Goal: Task Accomplishment & Management: Complete application form

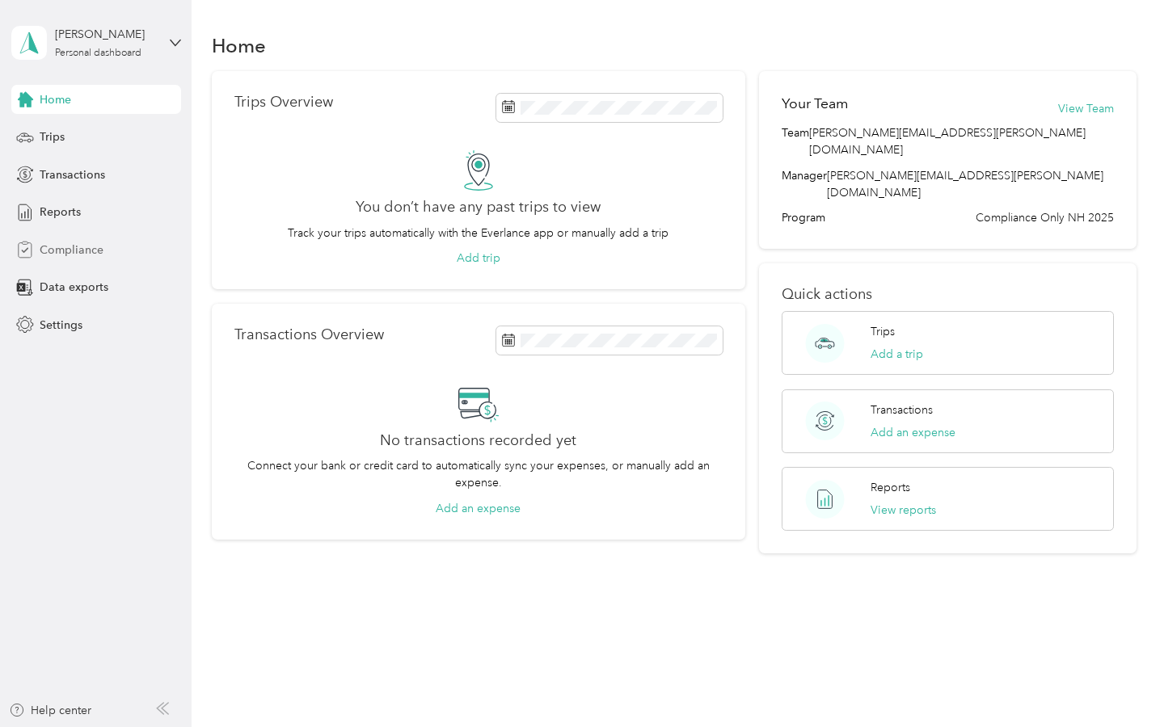
click at [61, 249] on span "Compliance" at bounding box center [72, 250] width 64 height 17
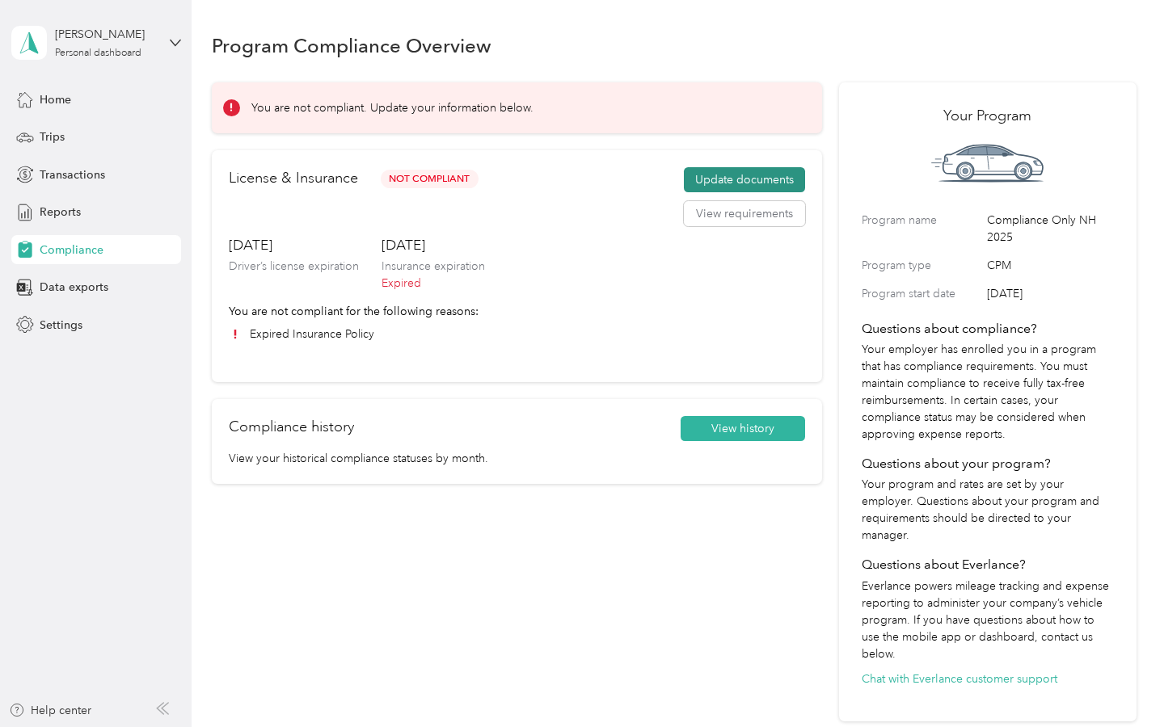
click at [721, 180] on button "Update documents" at bounding box center [744, 180] width 121 height 26
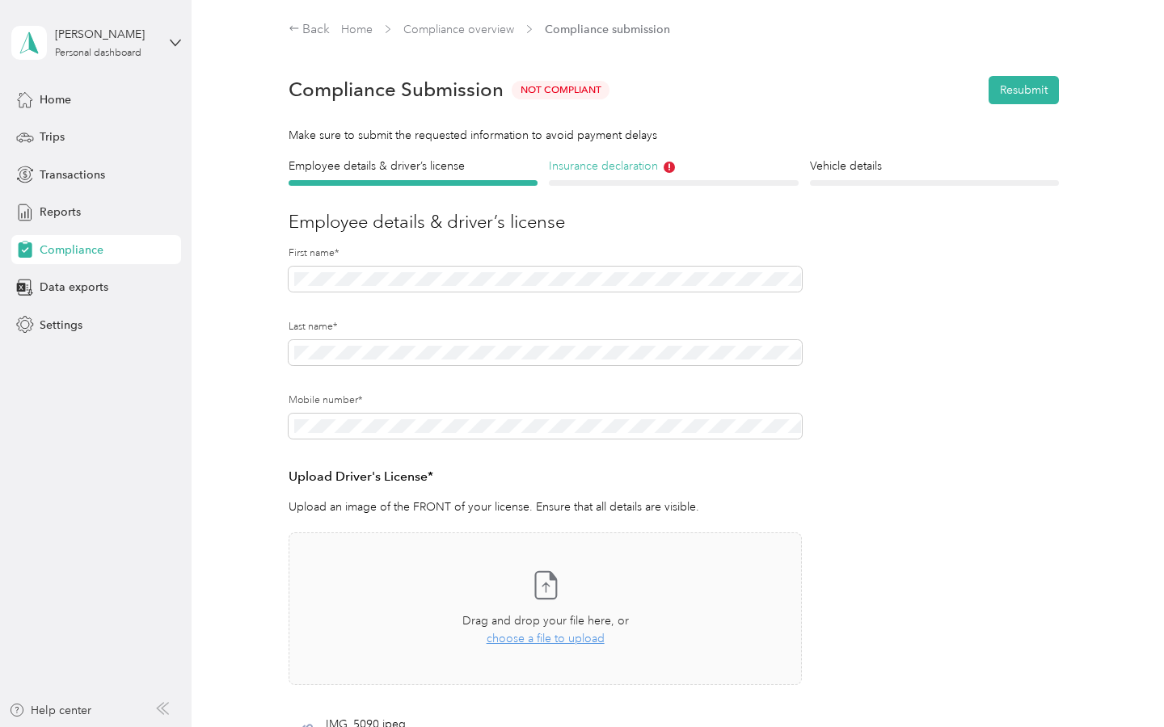
click at [619, 167] on h4 "Insurance declaration" at bounding box center [673, 166] width 249 height 17
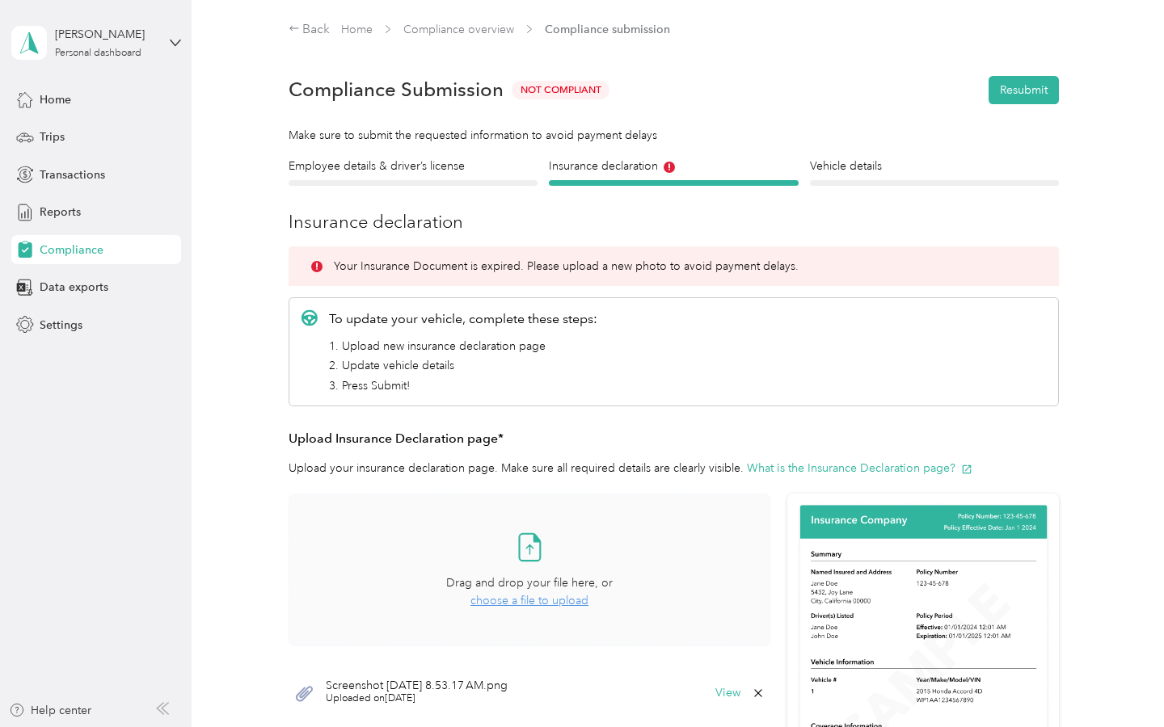
click at [528, 601] on span "choose a file to upload" at bounding box center [529, 601] width 118 height 14
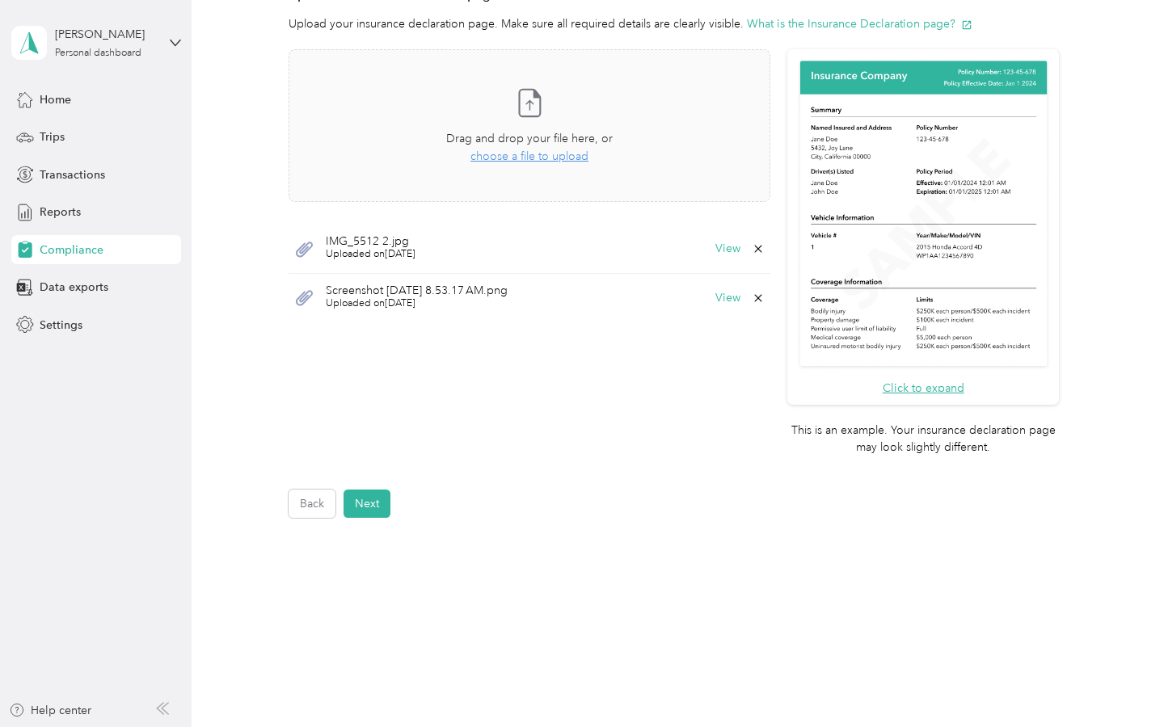
scroll to position [470, 0]
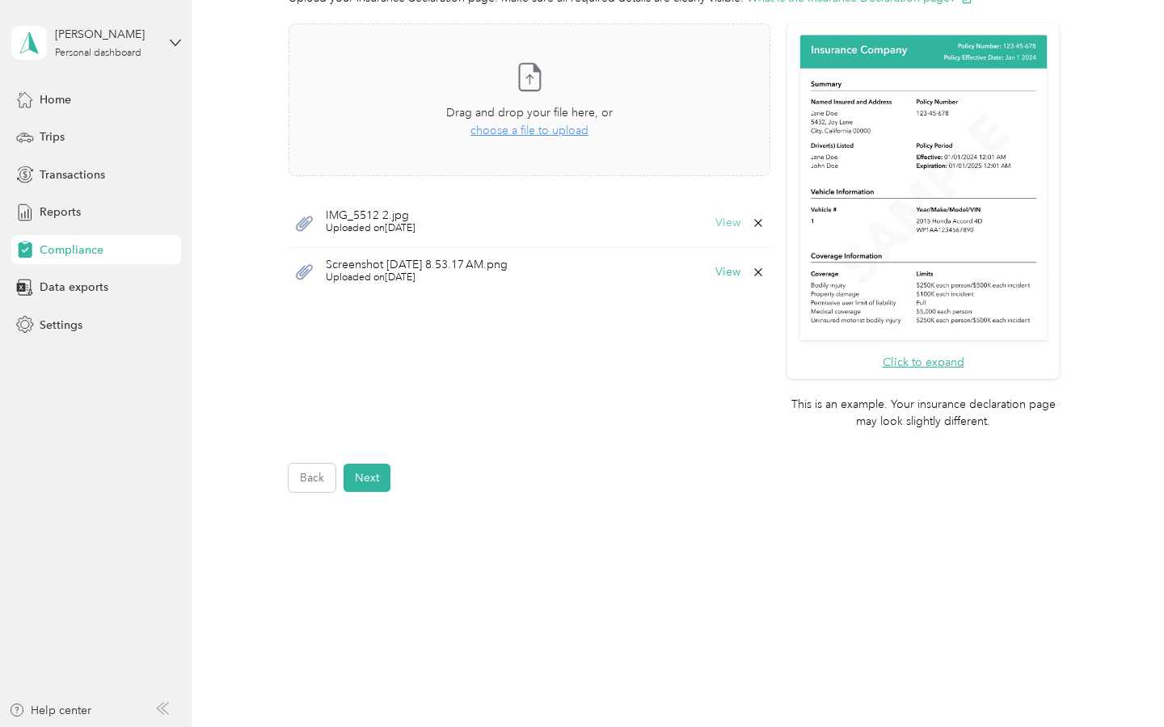
click at [740, 223] on button "View" at bounding box center [727, 222] width 25 height 11
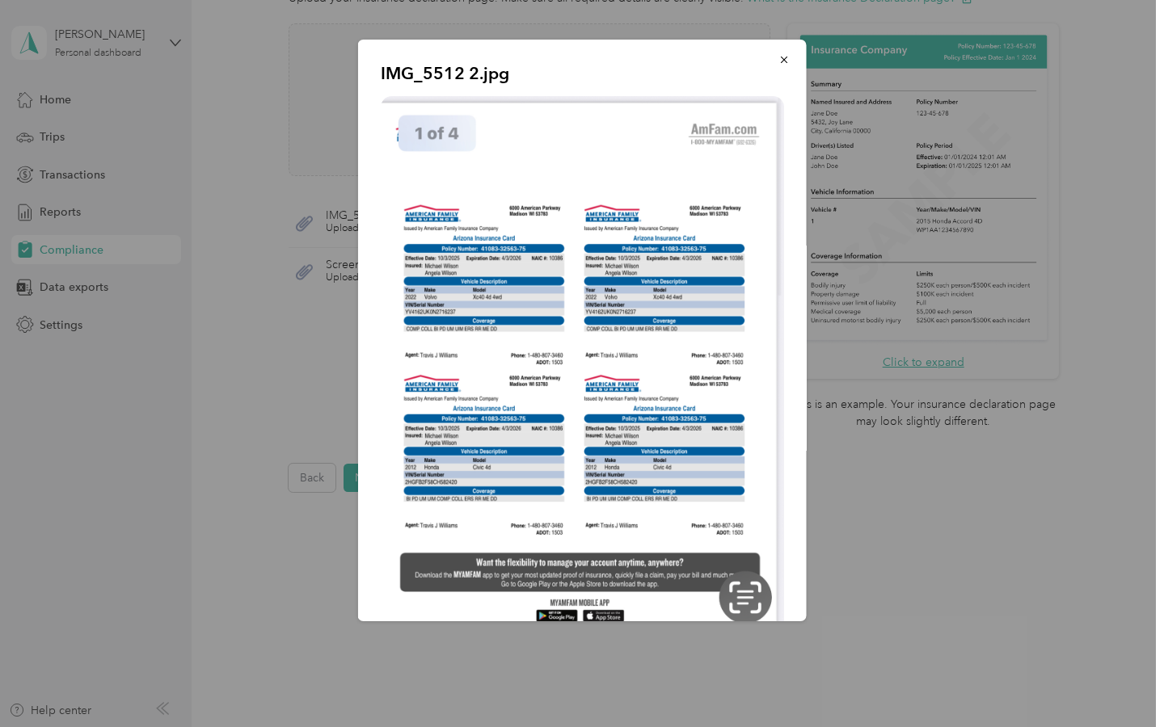
drag, startPoint x: 786, startPoint y: 57, endPoint x: 799, endPoint y: 70, distance: 18.3
click at [786, 57] on icon "button" at bounding box center [783, 59] width 11 height 11
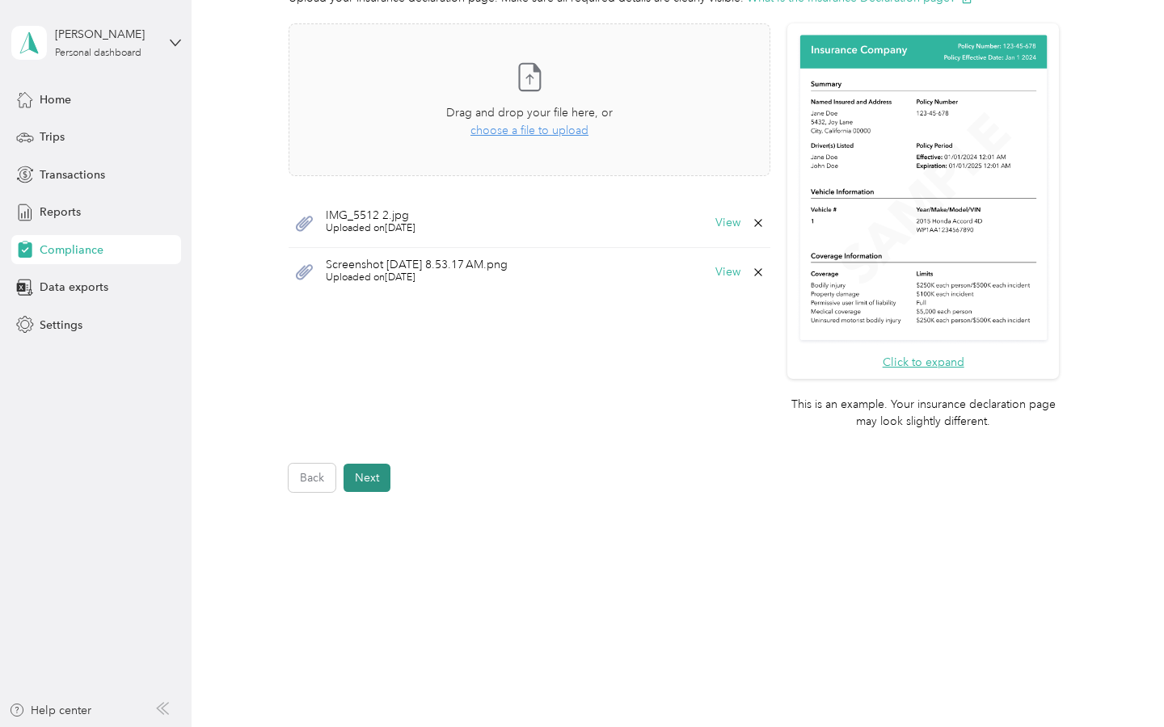
drag, startPoint x: 369, startPoint y: 477, endPoint x: 381, endPoint y: 476, distance: 12.1
click at [370, 477] on button "Next" at bounding box center [366, 478] width 47 height 28
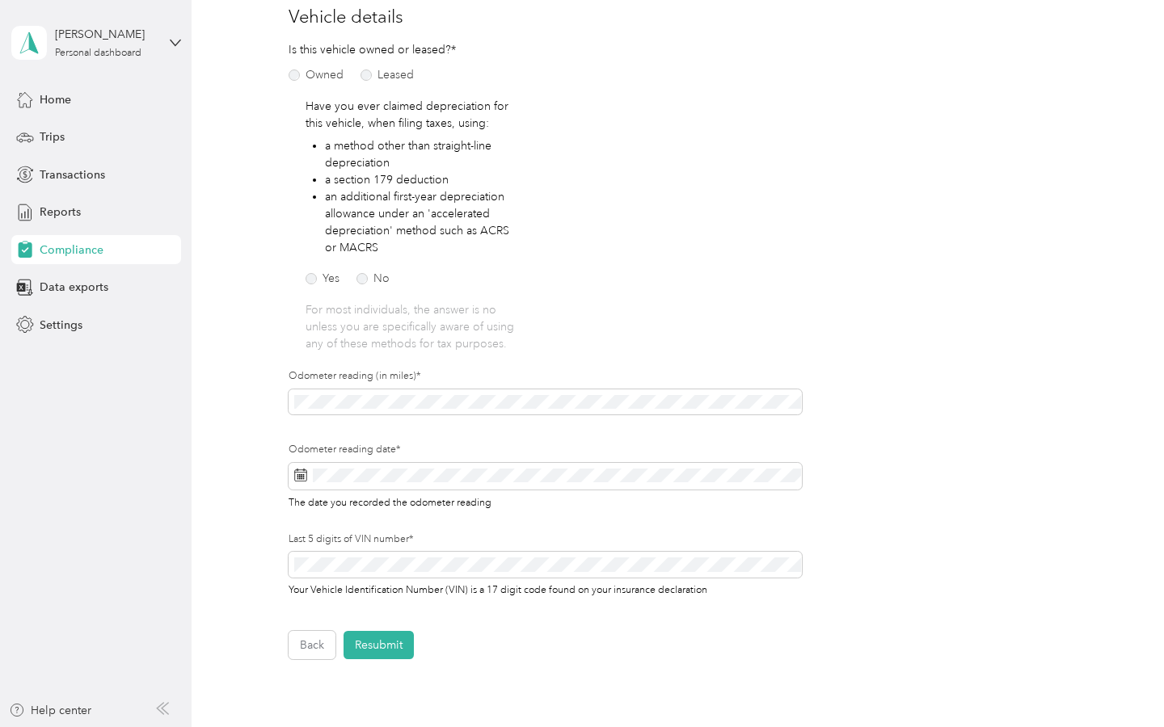
scroll to position [207, 0]
click at [225, 390] on div "Employee details & driver’s license License Insurance declaration Insurance Veh…" at bounding box center [674, 304] width 925 height 707
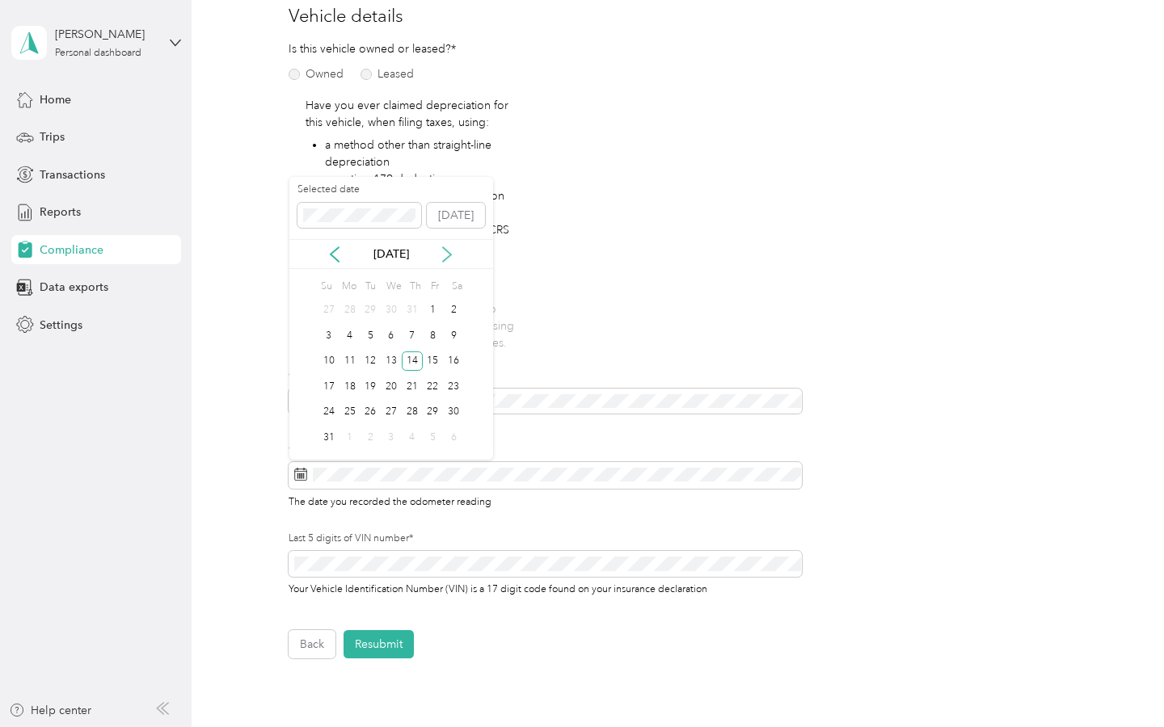
click at [451, 251] on icon at bounding box center [447, 255] width 16 height 16
drag, startPoint x: 391, startPoint y: 313, endPoint x: 398, endPoint y: 336, distance: 24.3
click at [390, 313] on div "1" at bounding box center [391, 311] width 21 height 20
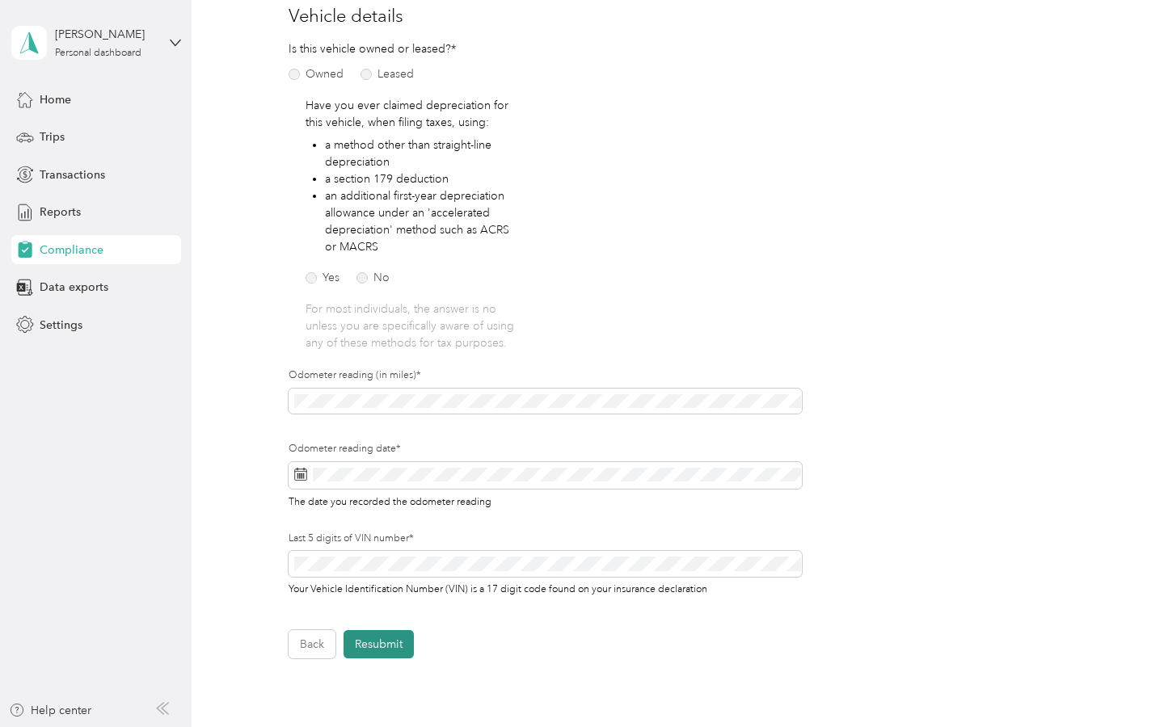
click at [393, 643] on button "Resubmit" at bounding box center [378, 644] width 70 height 28
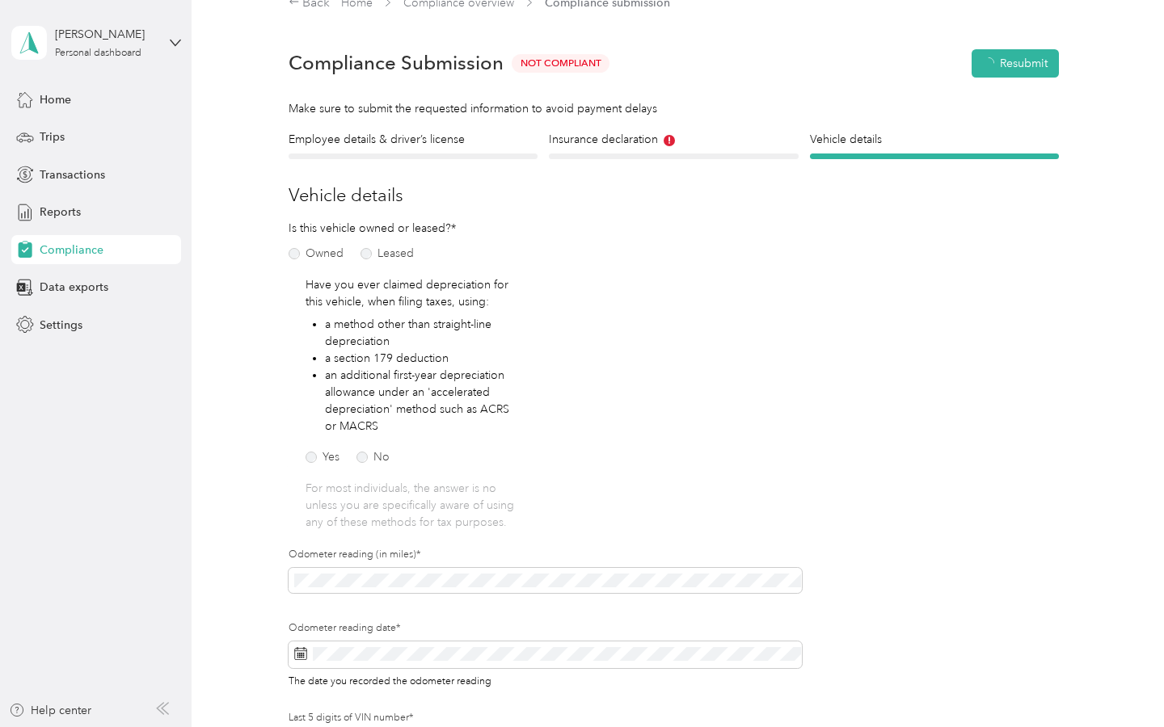
scroll to position [19, 0]
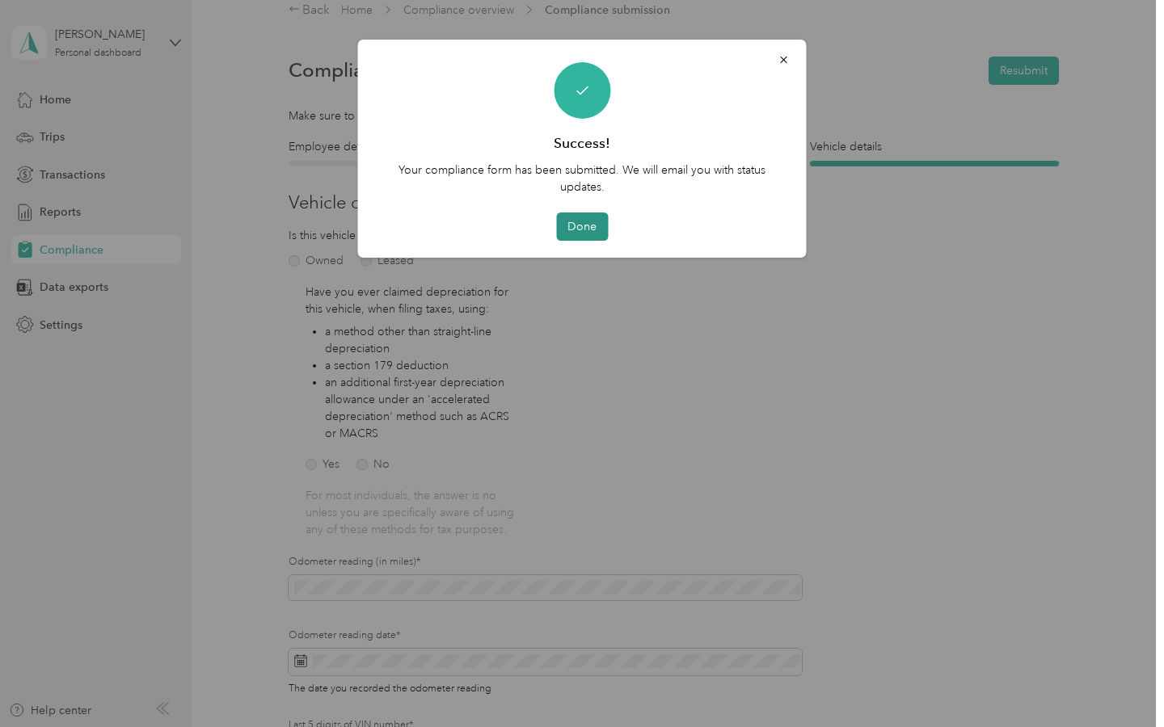
click at [580, 227] on button "Done" at bounding box center [582, 227] width 52 height 28
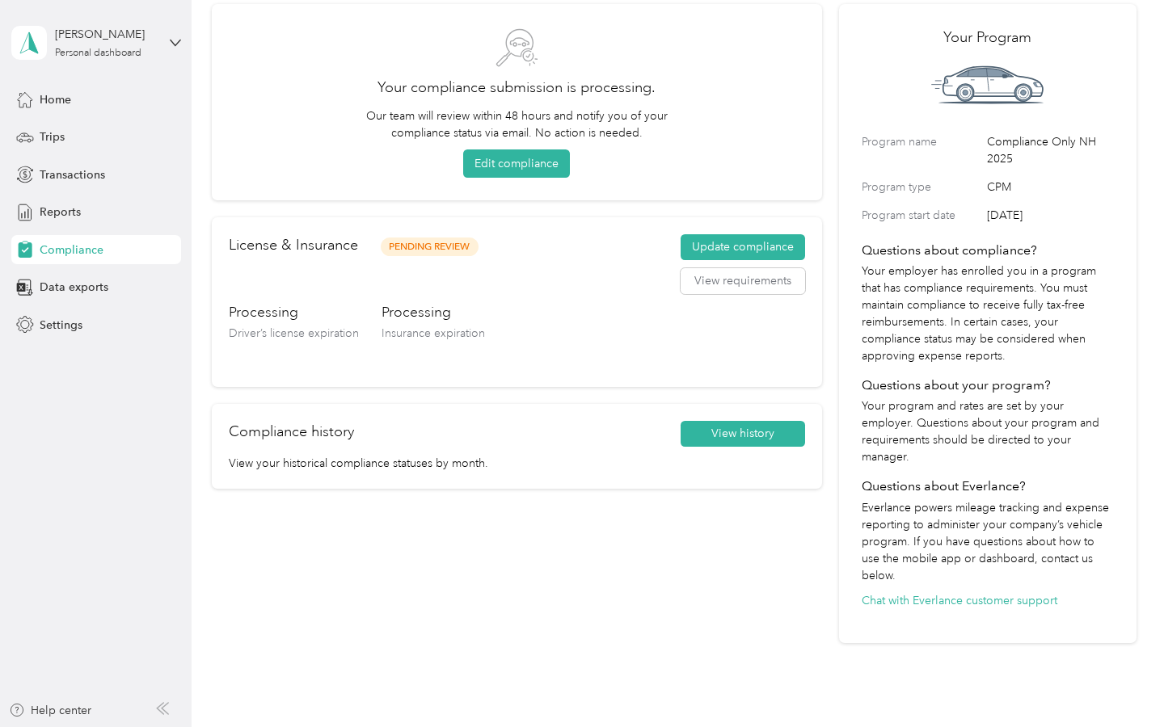
scroll to position [86, 0]
